Goal: Task Accomplishment & Management: Manage account settings

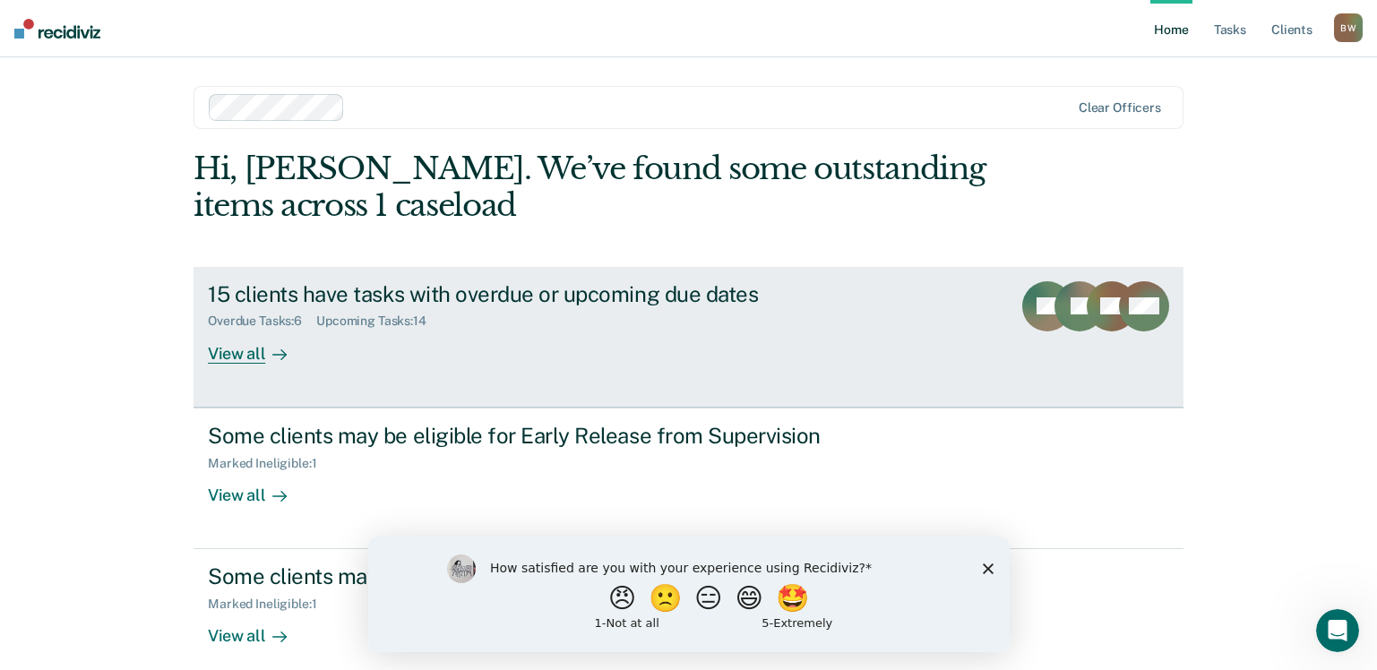
click at [565, 302] on div "15 clients have tasks with overdue or upcoming due dates" at bounding box center [522, 294] width 629 height 26
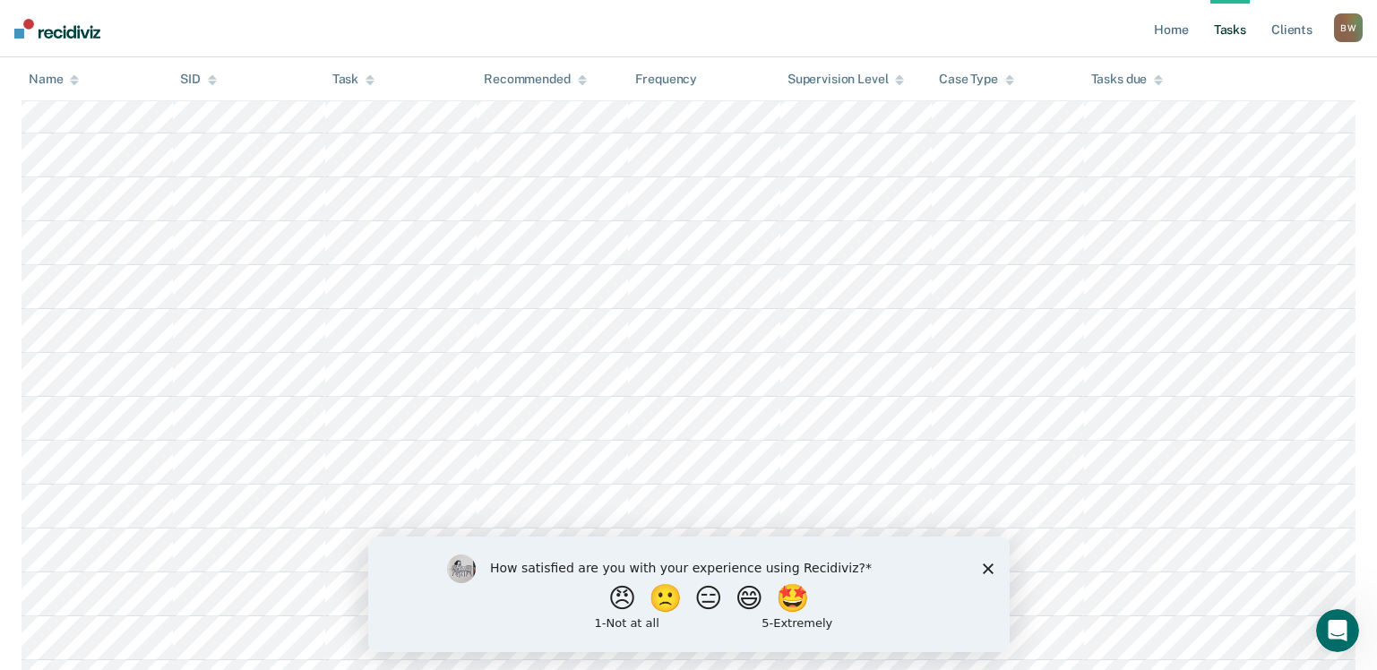
scroll to position [90, 0]
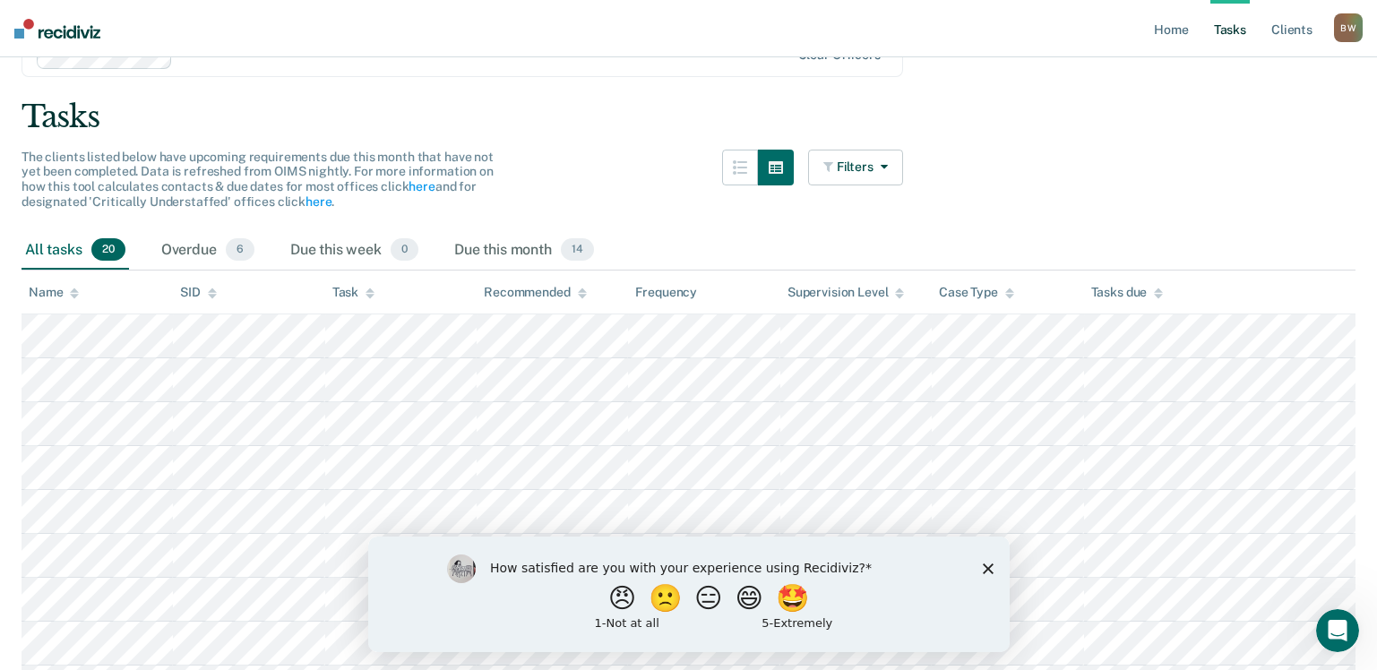
click at [987, 567] on polygon "Close survey" at bounding box center [987, 567] width 11 height 11
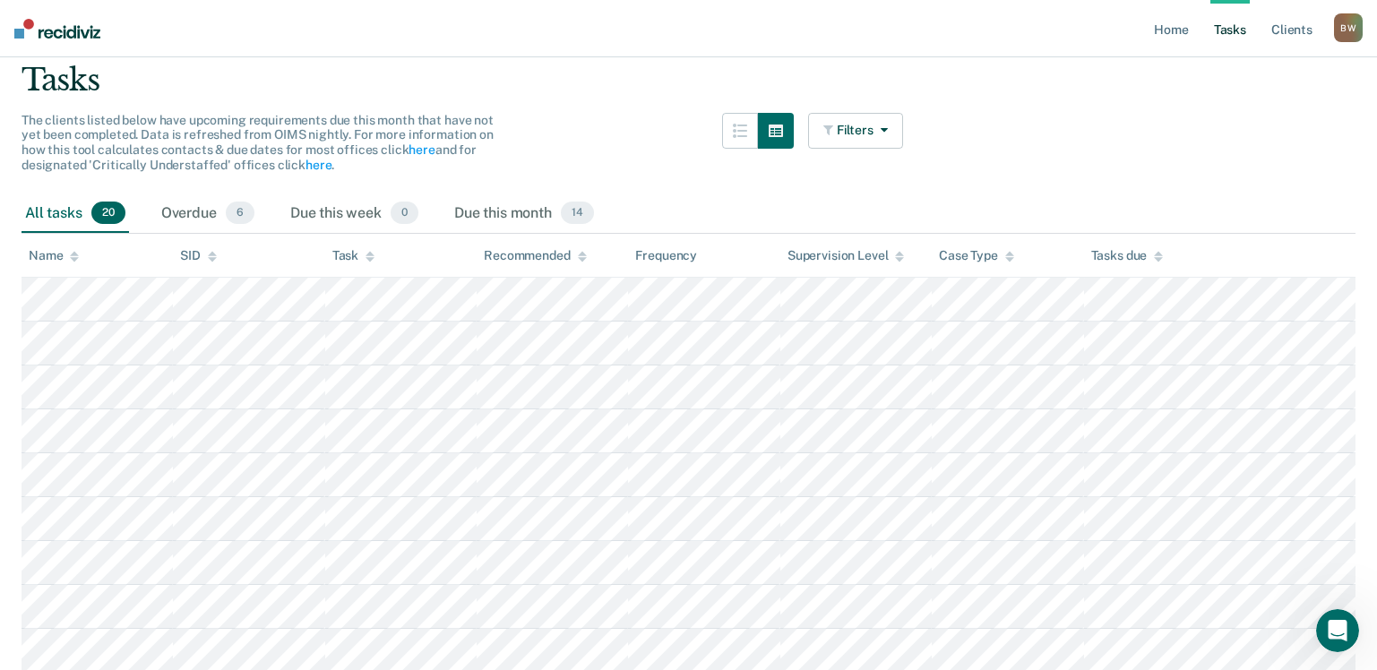
scroll to position [0, 0]
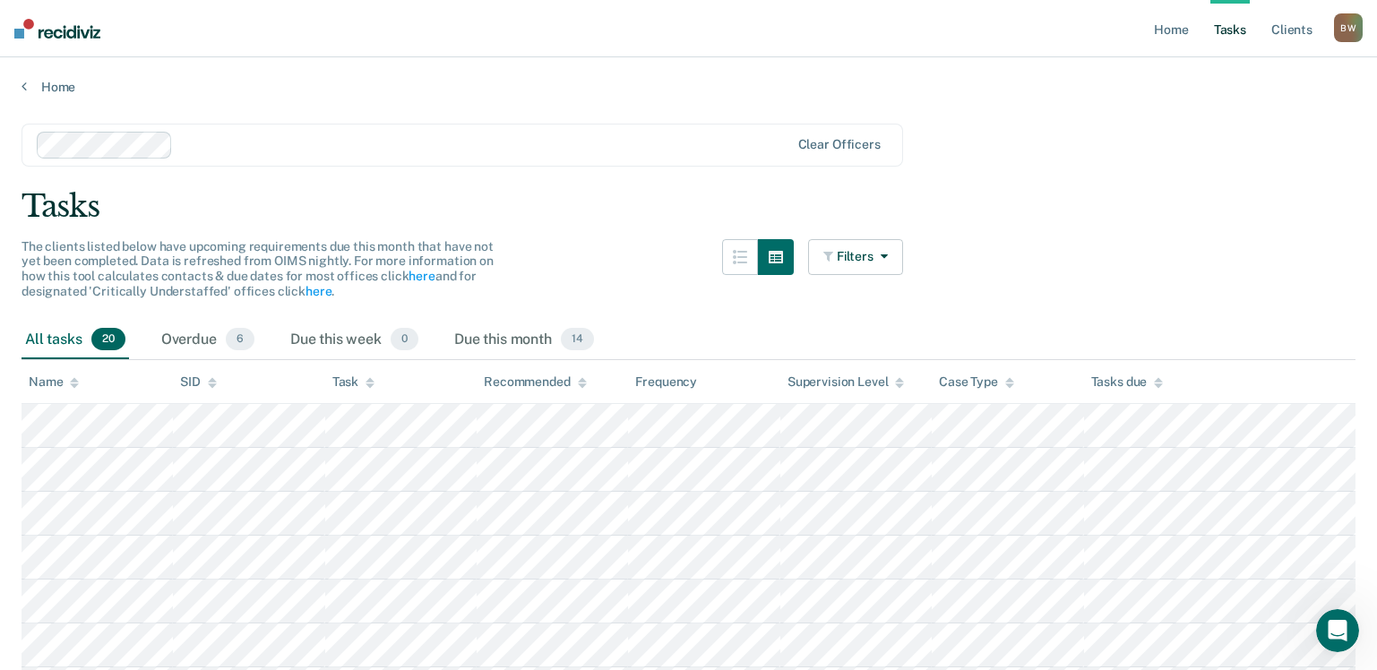
click at [342, 381] on div "Task" at bounding box center [353, 381] width 42 height 15
click at [339, 376] on div "Task" at bounding box center [353, 381] width 42 height 15
click at [212, 337] on div "Overdue 6" at bounding box center [208, 340] width 100 height 39
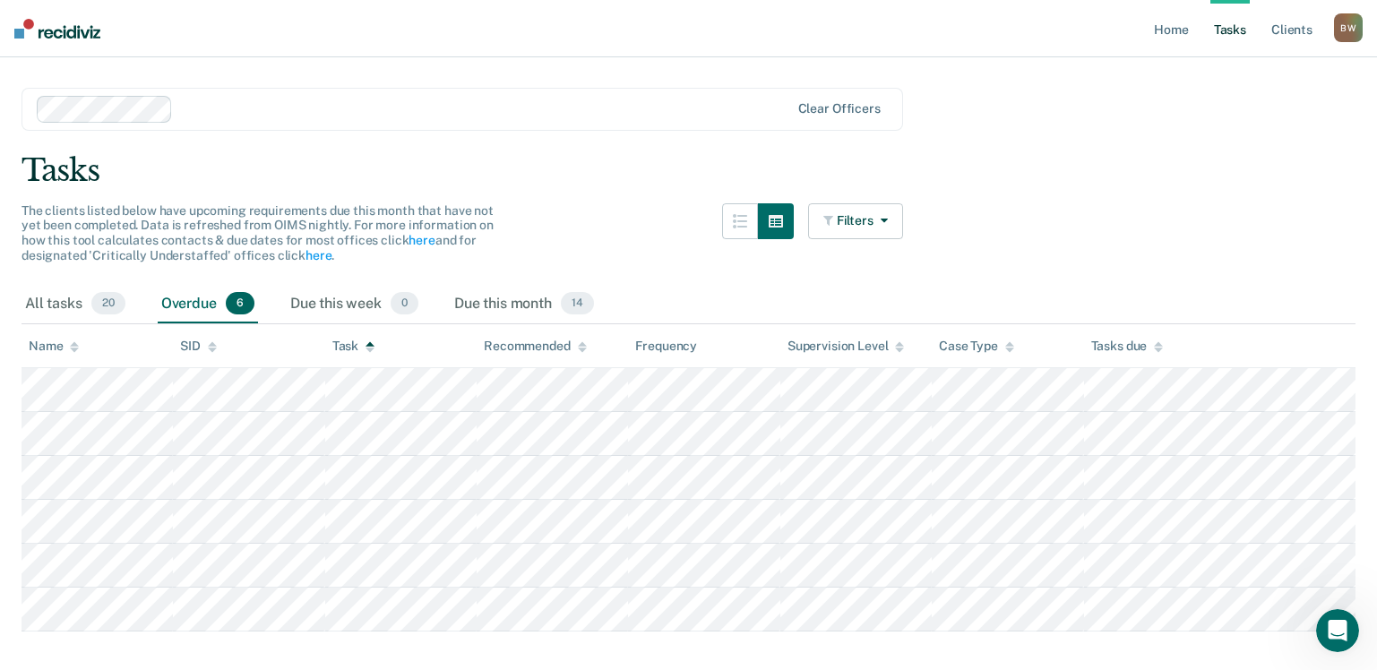
scroll to position [69, 0]
